Goal: Information Seeking & Learning: Learn about a topic

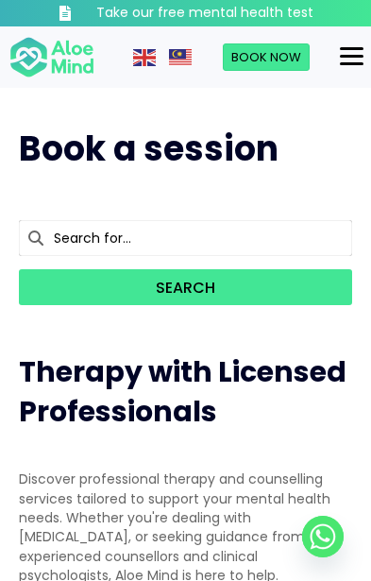
click at [342, 50] on div "Menu" at bounding box center [352, 56] width 24 height 17
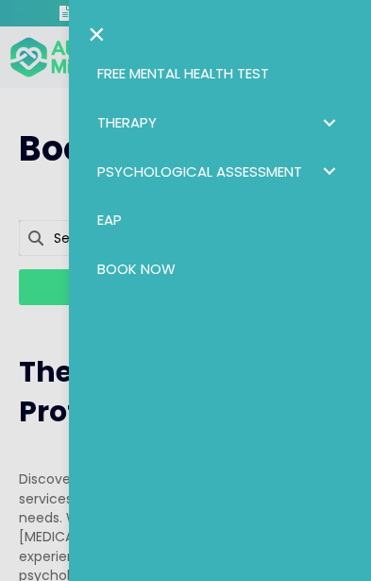
click at [332, 109] on span "Therapy: submenu" at bounding box center [328, 122] width 27 height 27
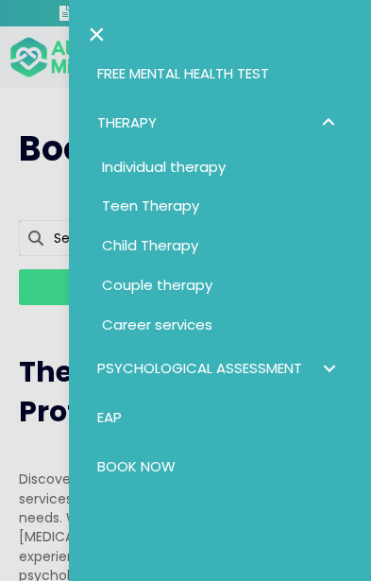
click at [325, 374] on span "Psychological assessment: submenu" at bounding box center [328, 368] width 27 height 27
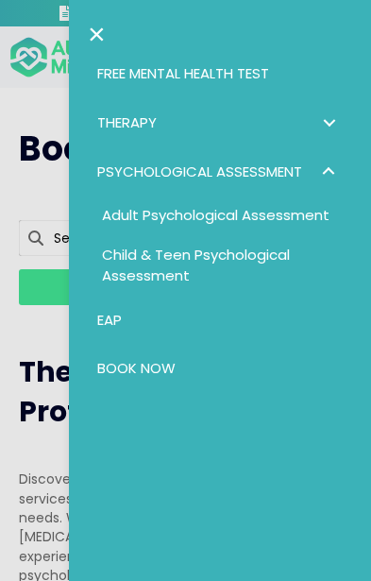
click at [31, 456] on div at bounding box center [185, 290] width 371 height 581
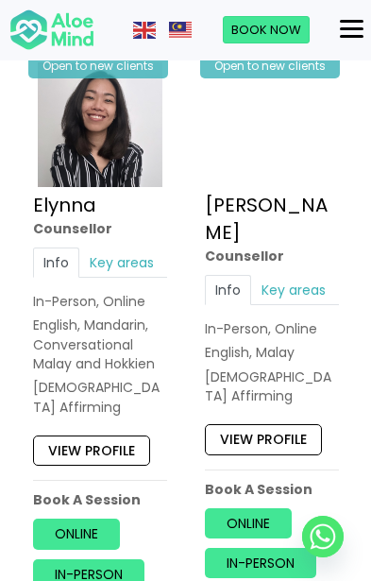
scroll to position [3870, 0]
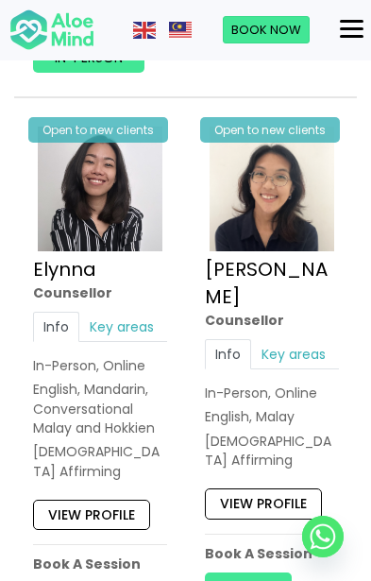
click at [350, 30] on div "Menu" at bounding box center [352, 28] width 24 height 3
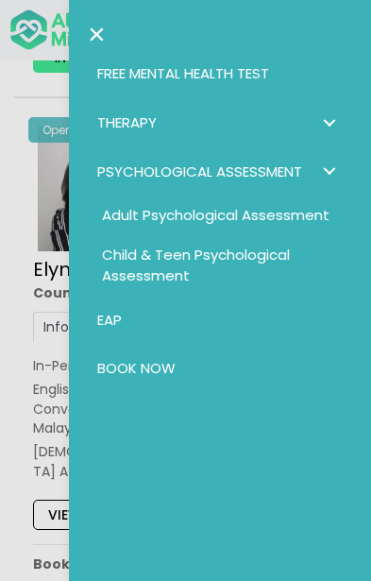
click at [281, 76] on link "Free Mental Health Test" at bounding box center [220, 73] width 264 height 49
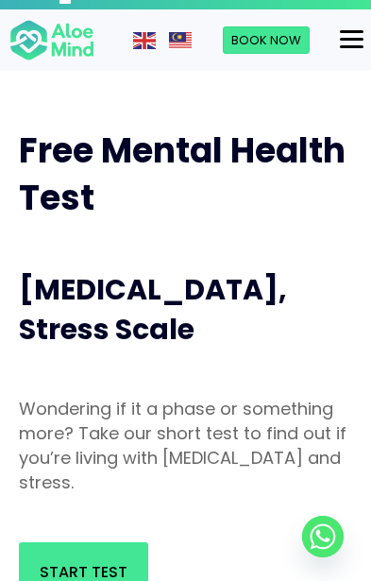
scroll to position [17, 0]
